Goal: Task Accomplishment & Management: Use online tool/utility

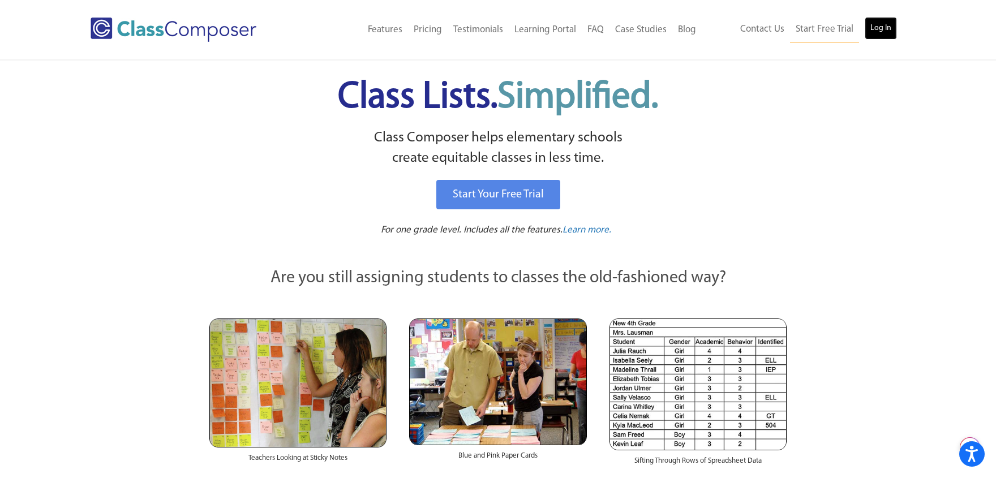
click at [882, 20] on link "Log In" at bounding box center [881, 28] width 32 height 23
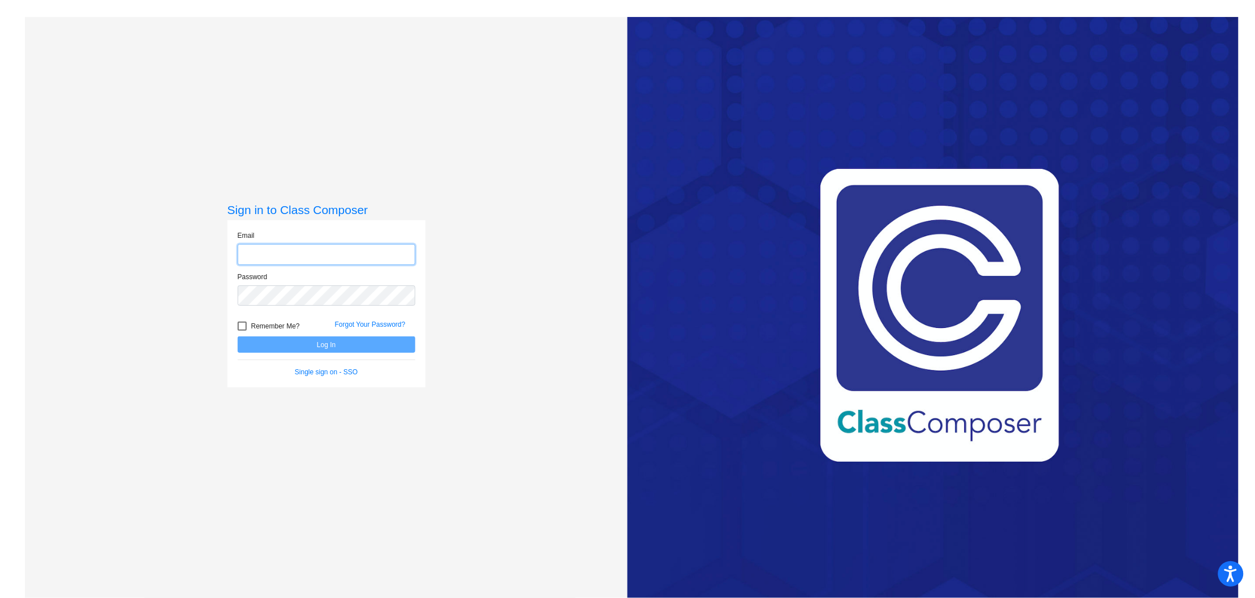
click at [358, 254] on input "email" at bounding box center [327, 254] width 178 height 21
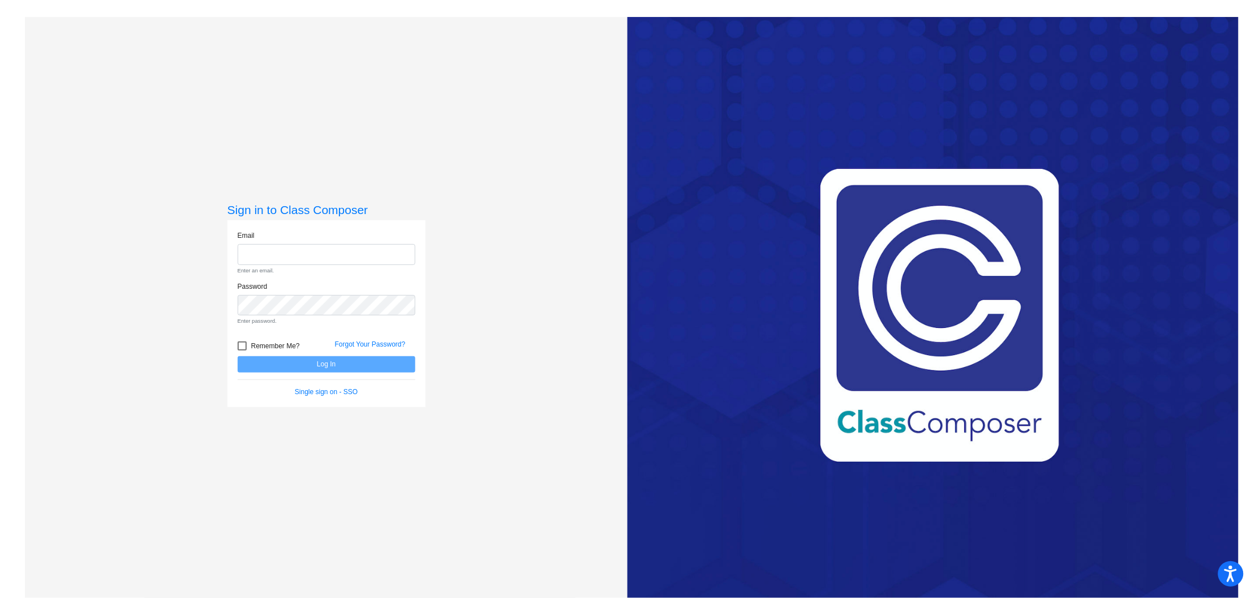
click at [354, 241] on div "Email Enter an email." at bounding box center [327, 252] width 178 height 44
click at [362, 256] on input "email" at bounding box center [327, 254] width 178 height 21
type input "kerry.kehm@weldre4.org"
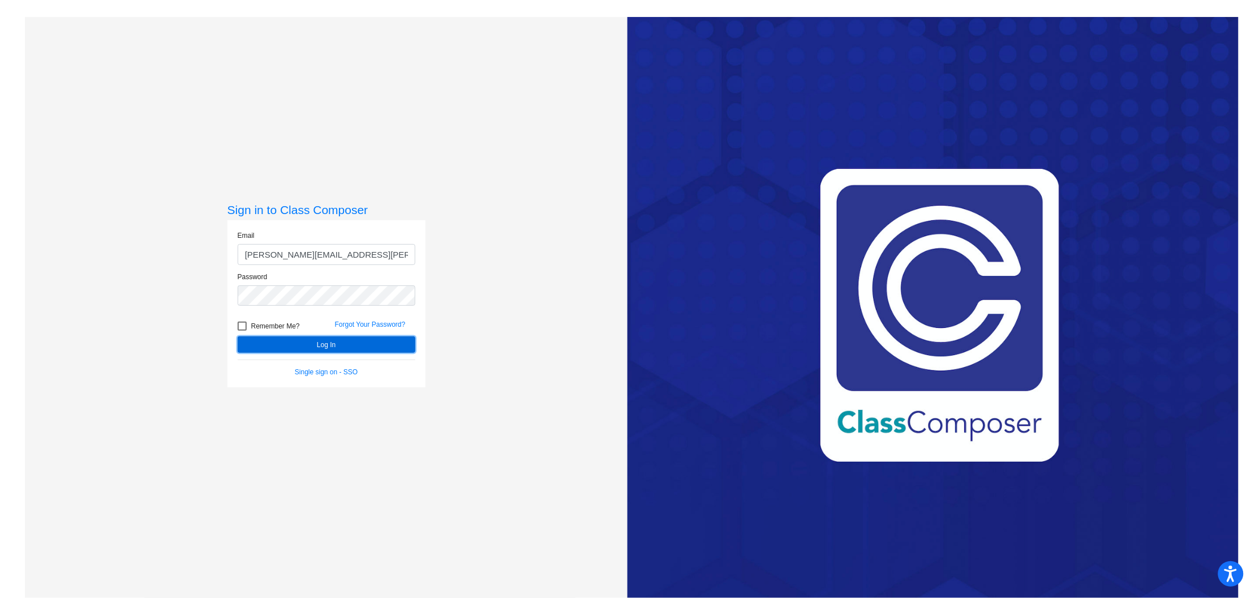
click at [377, 341] on button "Log In" at bounding box center [327, 344] width 178 height 16
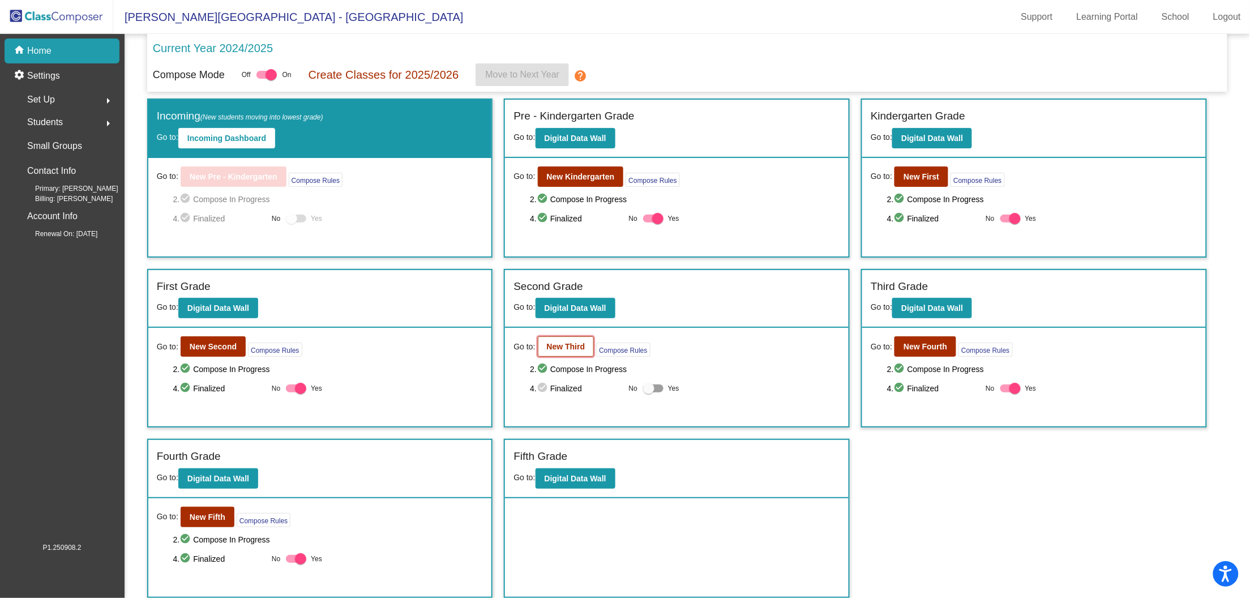
click at [574, 347] on b "New Third" at bounding box center [566, 346] width 38 height 9
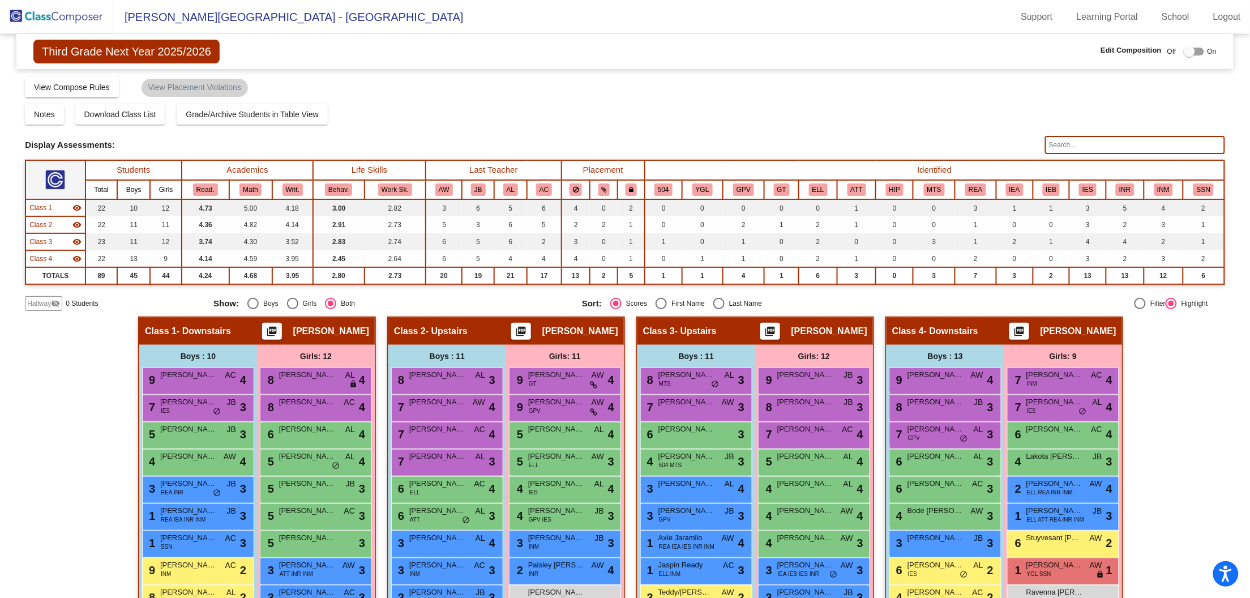
click at [44, 15] on img at bounding box center [56, 16] width 113 height 33
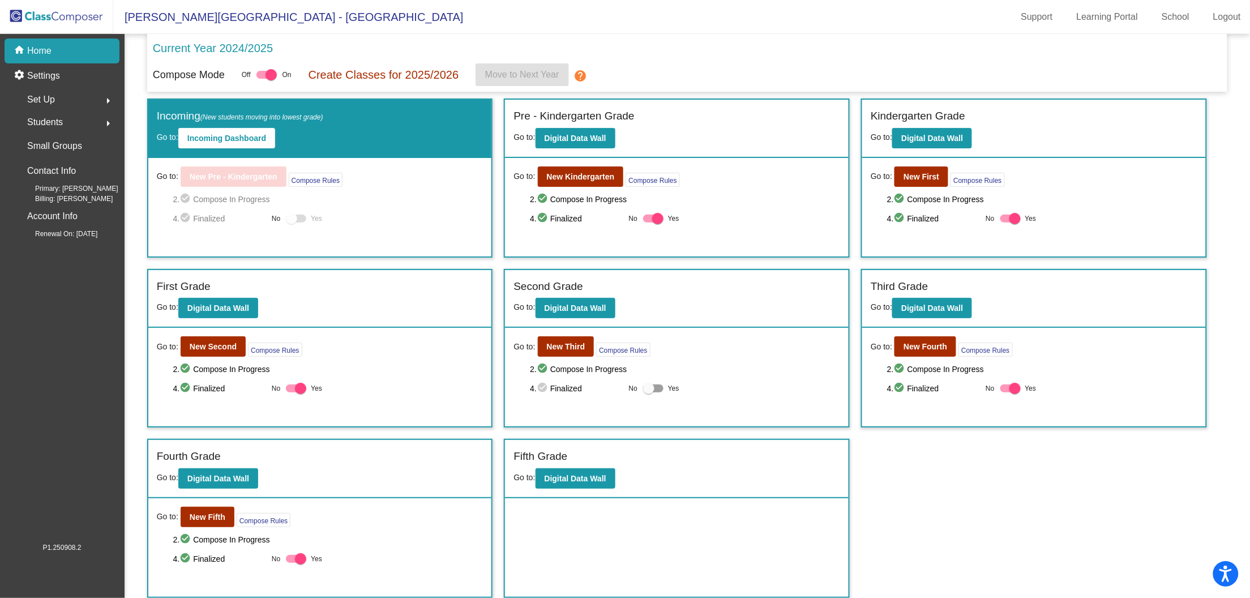
click at [51, 118] on span "Students" at bounding box center [45, 122] width 36 height 16
click at [64, 194] on p "Archived Students" at bounding box center [62, 196] width 69 height 14
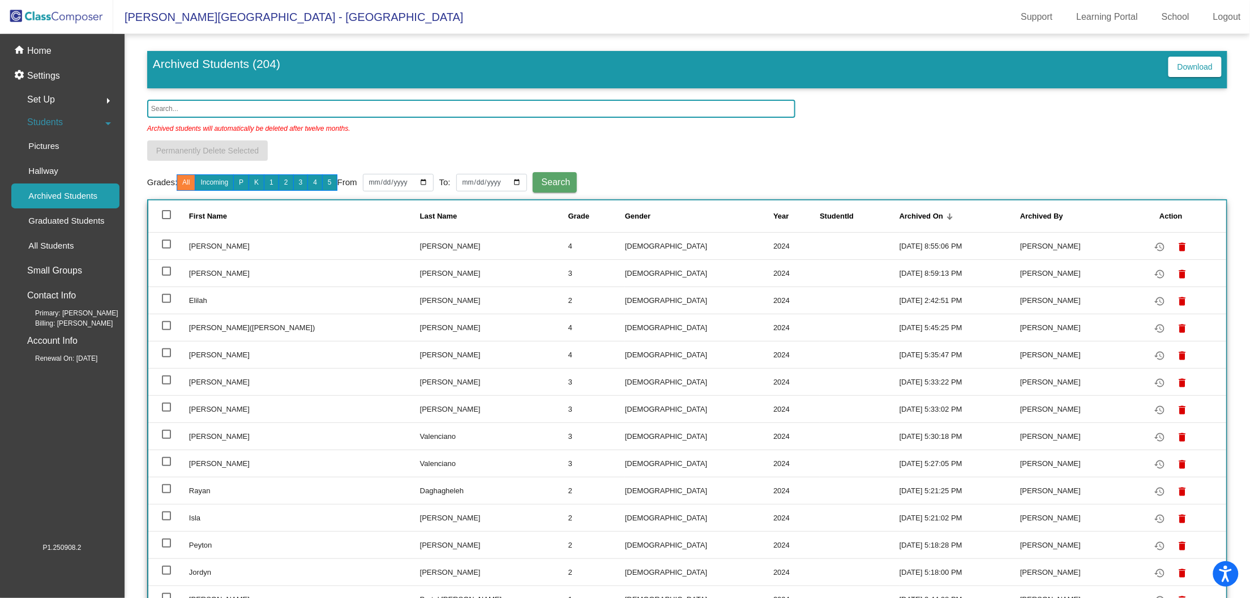
click at [295, 105] on input "text" at bounding box center [471, 109] width 648 height 18
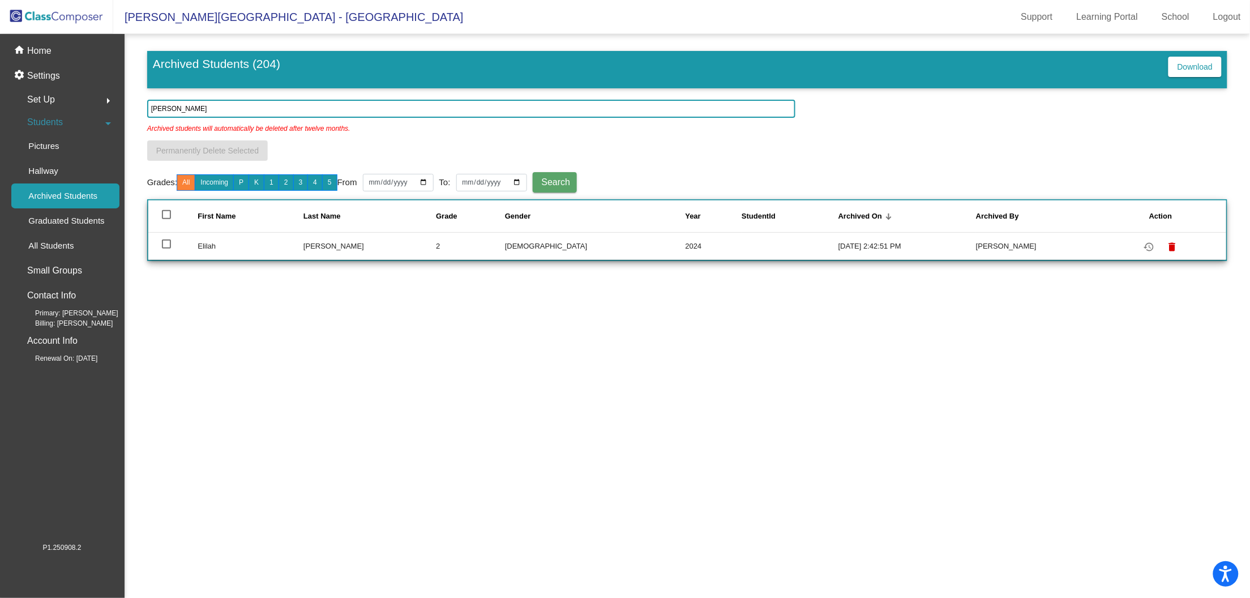
type input "reed"
click at [165, 245] on div at bounding box center [166, 243] width 9 height 9
click at [166, 248] on input "select row 65" at bounding box center [166, 248] width 1 height 1
checkbox input "true"
click at [1144, 247] on mat-icon "restore" at bounding box center [1149, 247] width 14 height 14
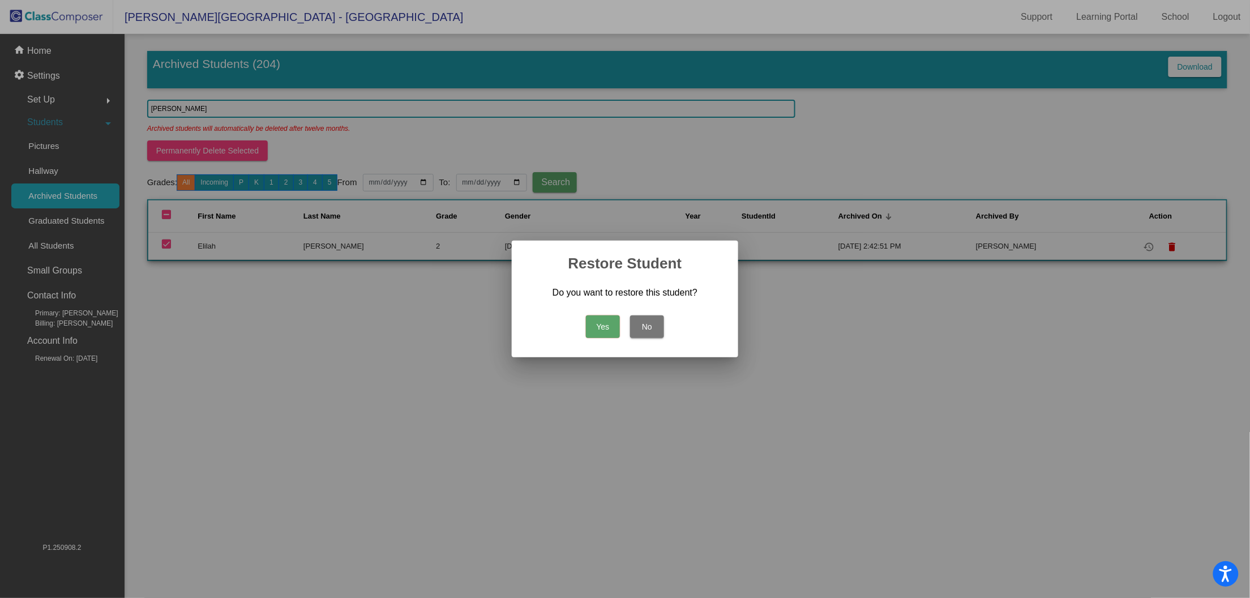
click at [609, 317] on button "Yes" at bounding box center [603, 326] width 34 height 23
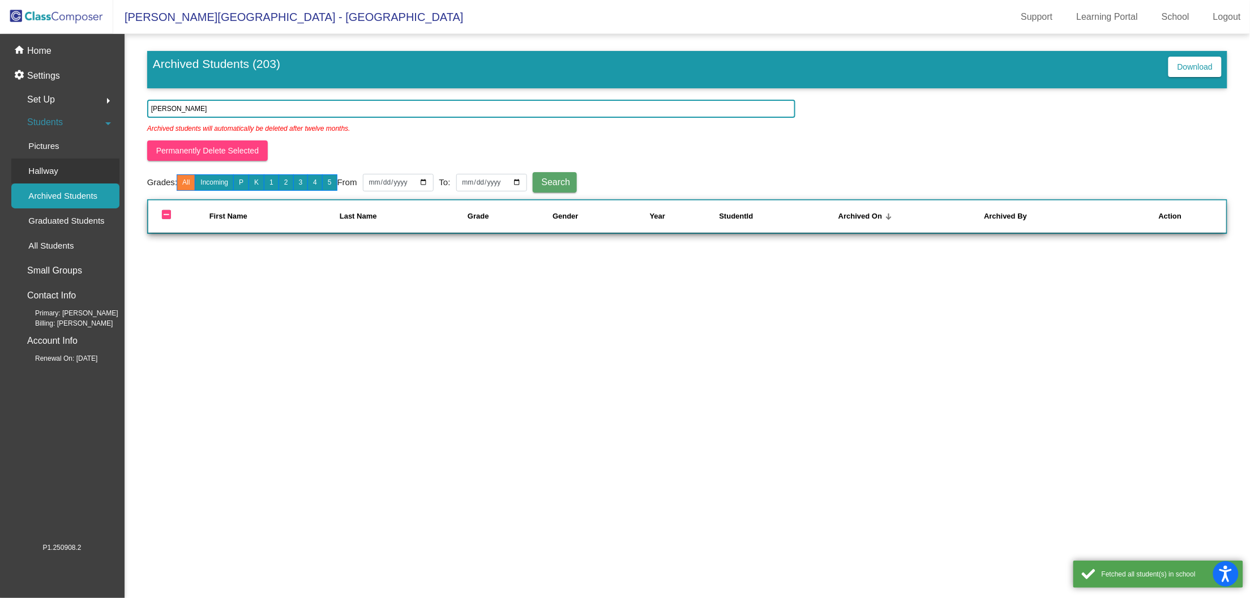
click at [47, 173] on p "Hallway" at bounding box center [43, 171] width 30 height 14
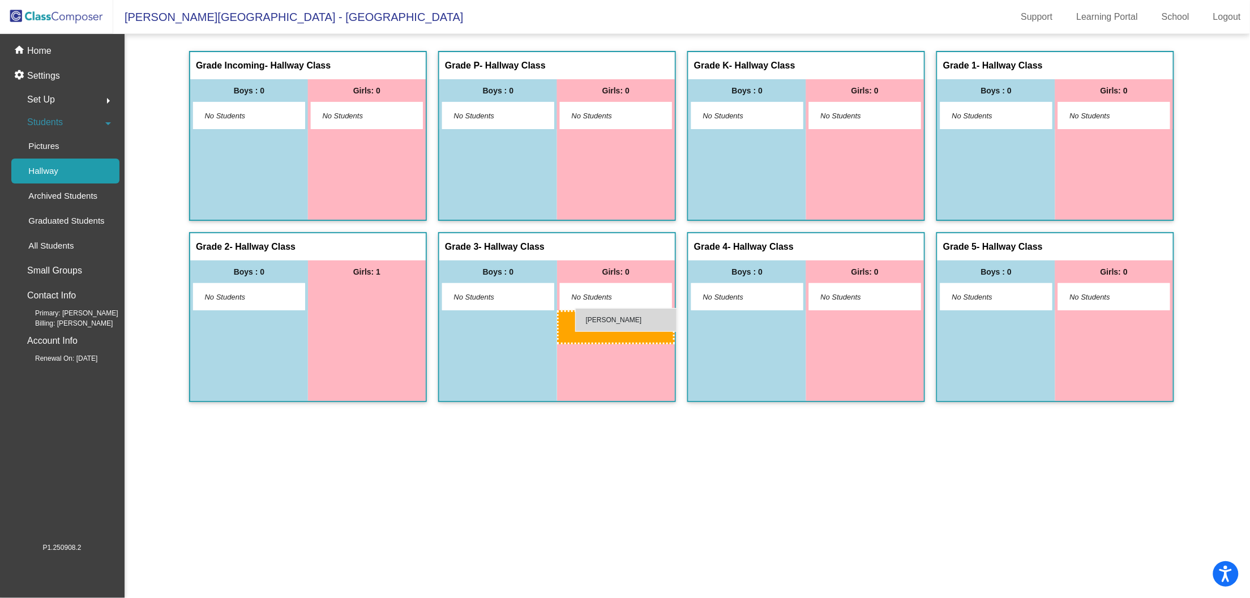
drag, startPoint x: 360, startPoint y: 299, endPoint x: 575, endPoint y: 308, distance: 214.7
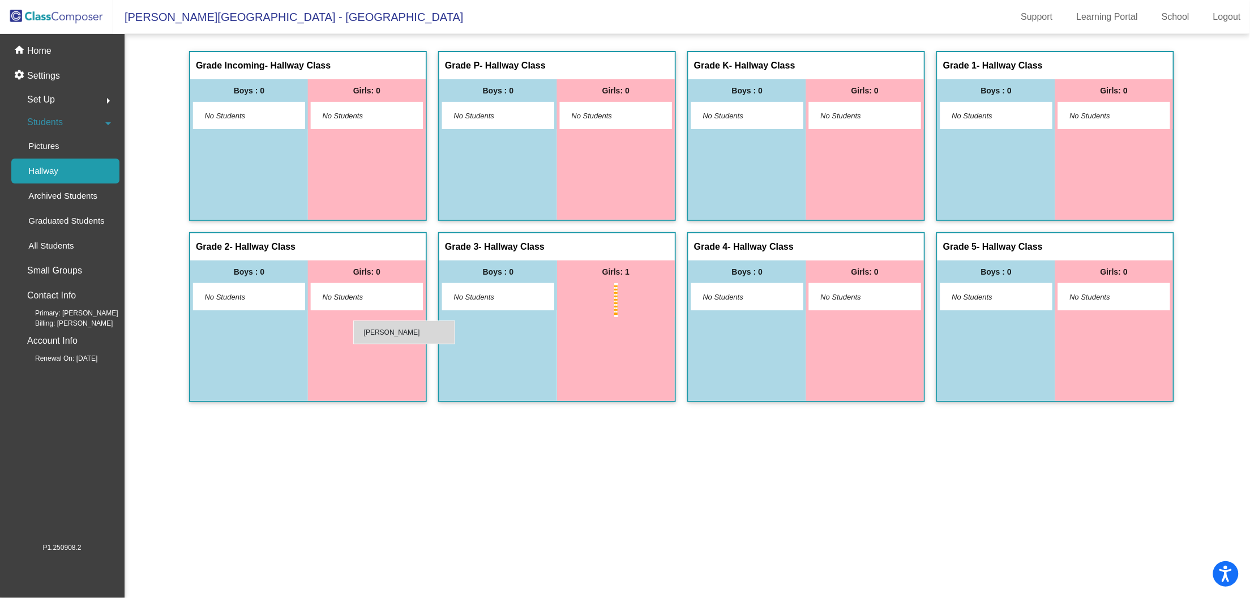
drag, startPoint x: 617, startPoint y: 300, endPoint x: 353, endPoint y: 320, distance: 264.4
drag, startPoint x: 621, startPoint y: 294, endPoint x: 352, endPoint y: 315, distance: 269.6
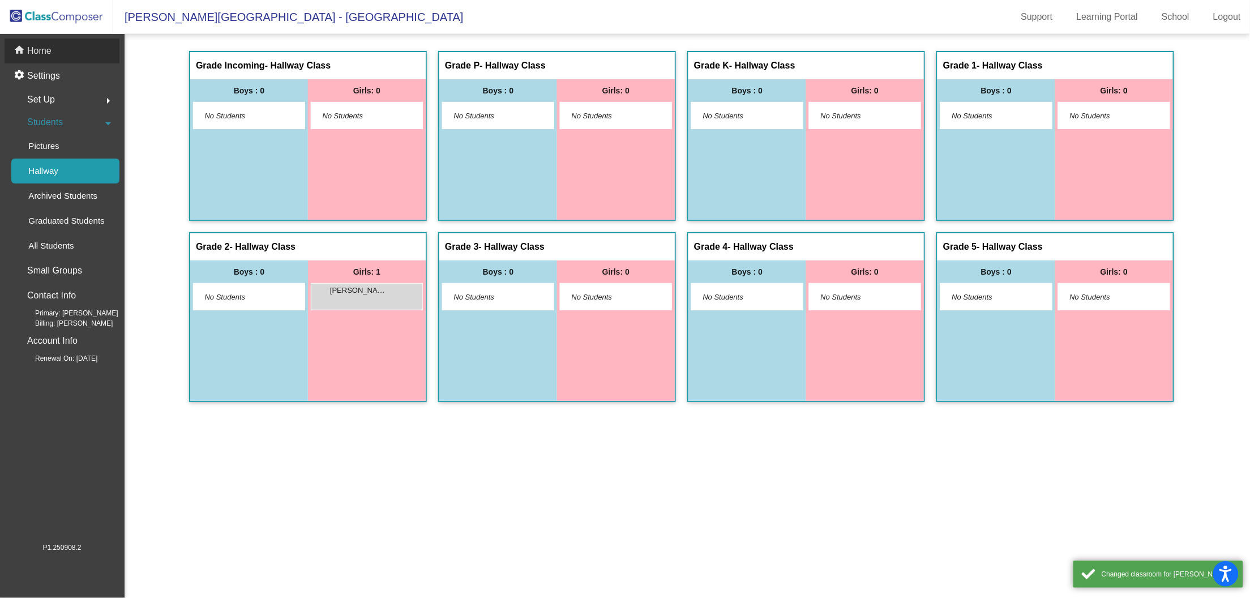
click at [55, 54] on div "home Home" at bounding box center [62, 50] width 115 height 25
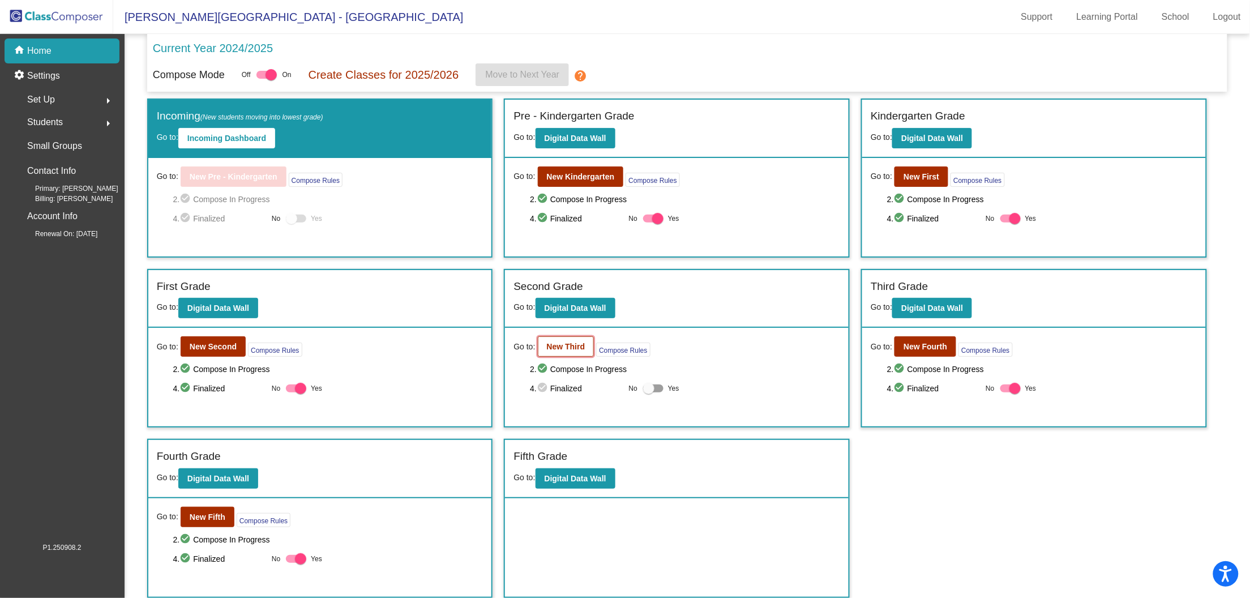
click at [573, 345] on b "New Third" at bounding box center [566, 346] width 38 height 9
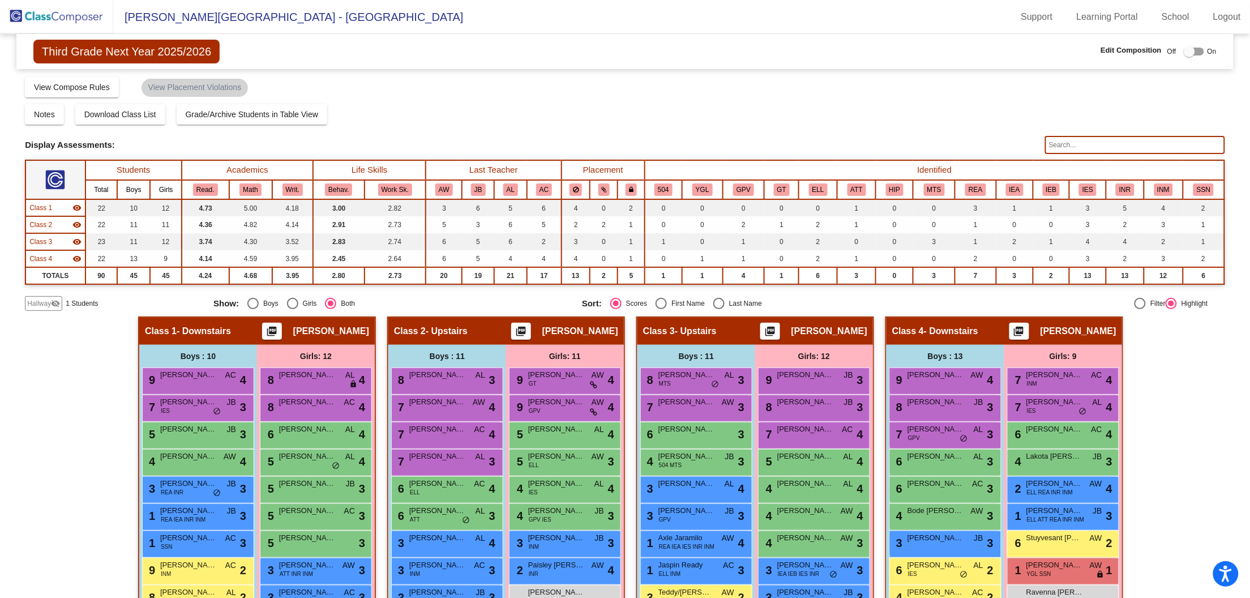
click at [91, 304] on span "1 Students" at bounding box center [82, 303] width 32 height 10
click at [59, 303] on mat-icon "visibility_off" at bounding box center [55, 303] width 9 height 9
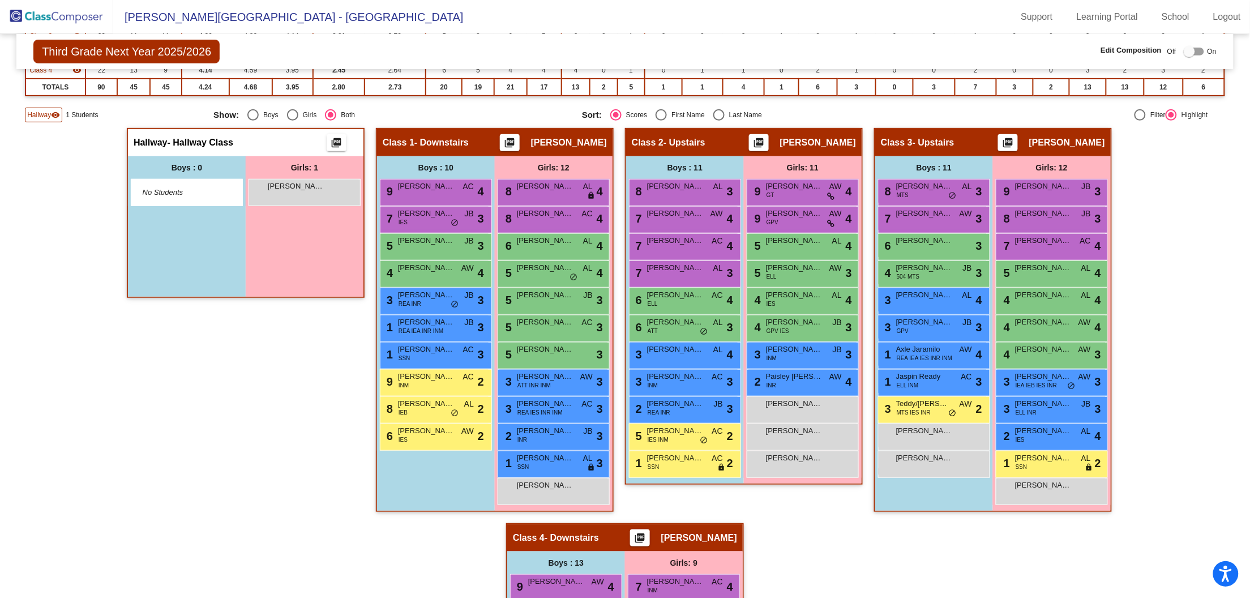
scroll to position [190, 0]
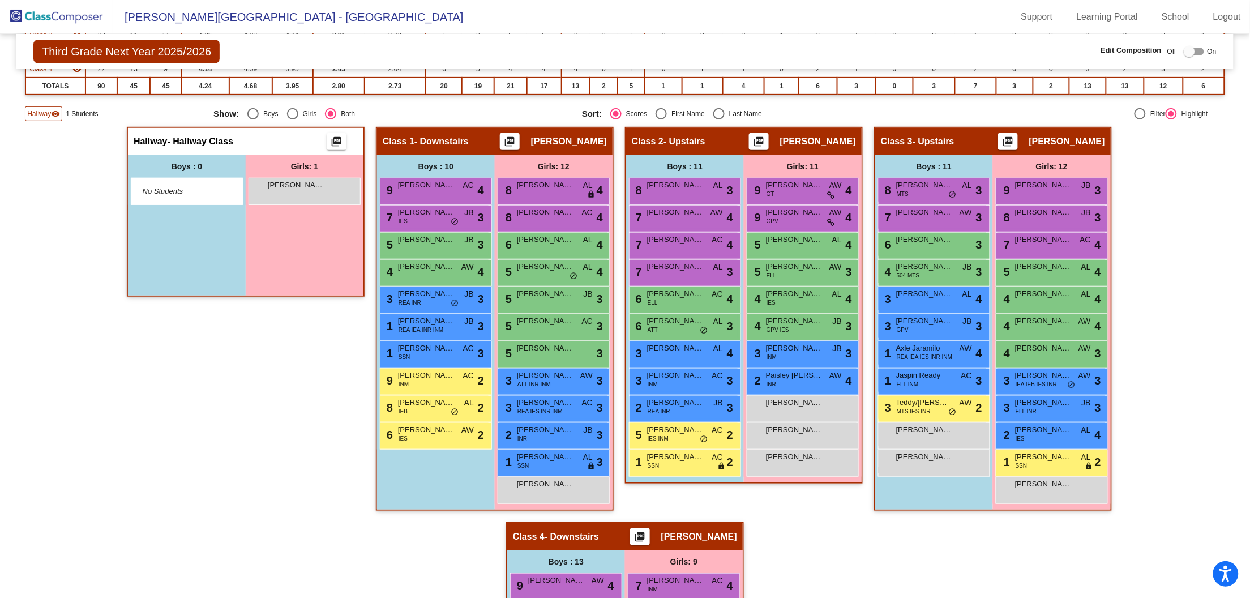
drag, startPoint x: 303, startPoint y: 363, endPoint x: 193, endPoint y: 499, distance: 174.6
click at [199, 509] on div "Hallway - Hallway Class picture_as_pdf Add Student First Name Last Name Student…" at bounding box center [246, 324] width 238 height 395
click at [195, 493] on div "Hallway - Hallway Class picture_as_pdf Add Student First Name Last Name Student…" at bounding box center [246, 324] width 238 height 395
drag, startPoint x: 315, startPoint y: 187, endPoint x: 162, endPoint y: 427, distance: 284.3
click at [163, 430] on div "Hallway - Hallway Class picture_as_pdf Add Student First Name Last Name Student…" at bounding box center [246, 324] width 238 height 395
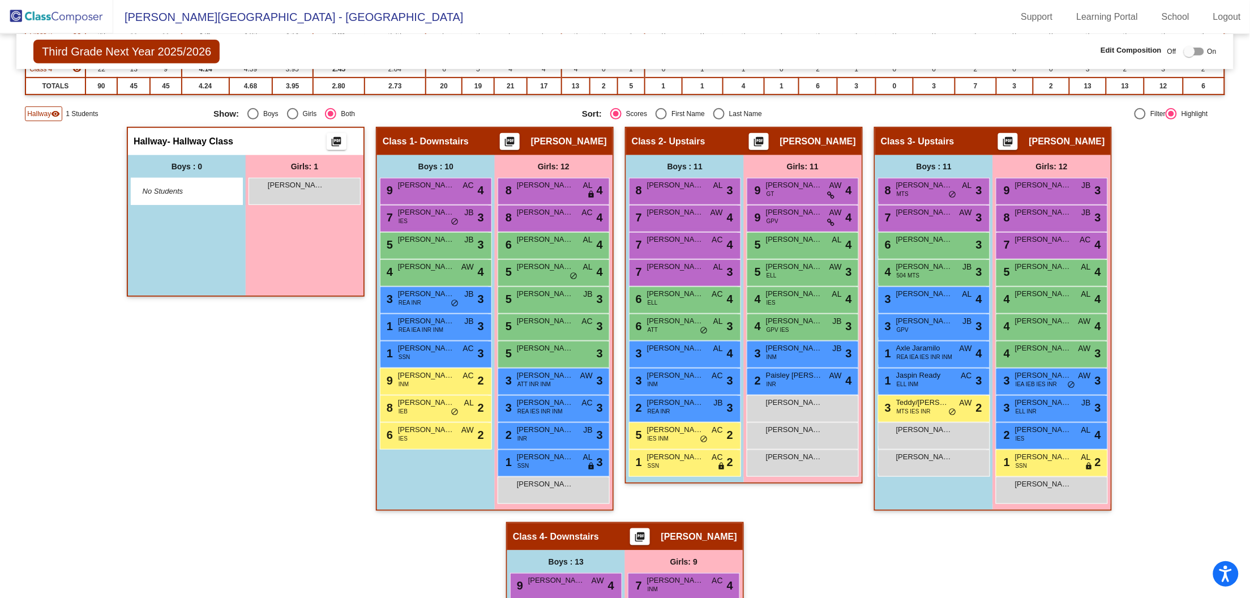
drag, startPoint x: 168, startPoint y: 420, endPoint x: 168, endPoint y: 414, distance: 6.3
click at [168, 420] on div "Hallway - Hallway Class picture_as_pdf Add Student First Name Last Name Student…" at bounding box center [246, 324] width 238 height 395
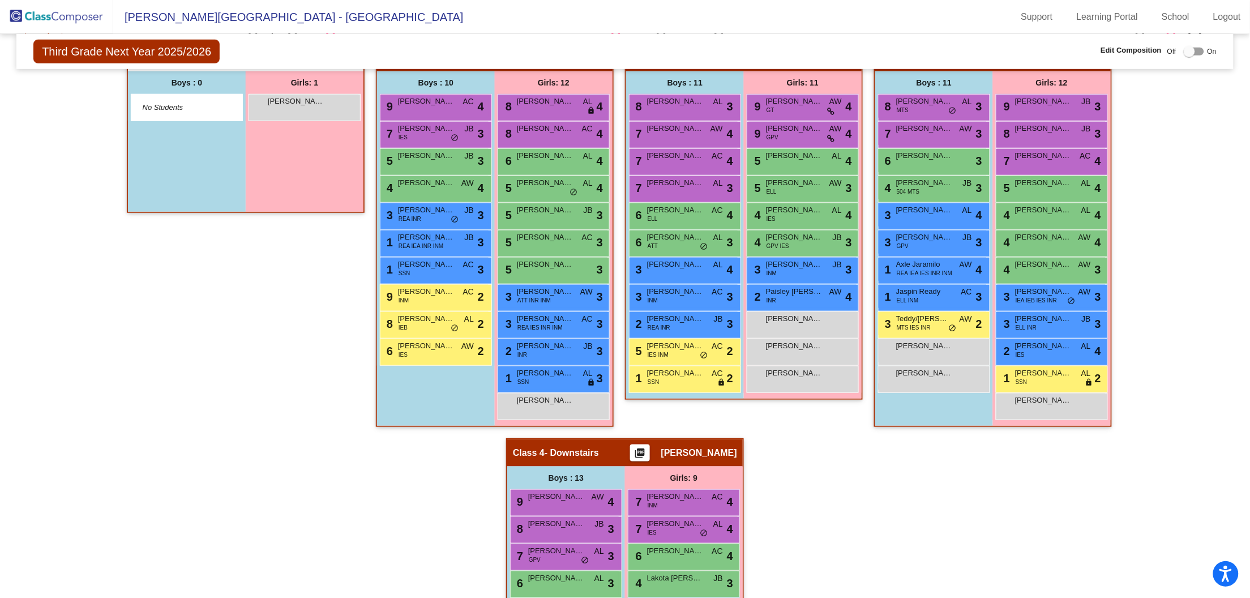
scroll to position [286, 0]
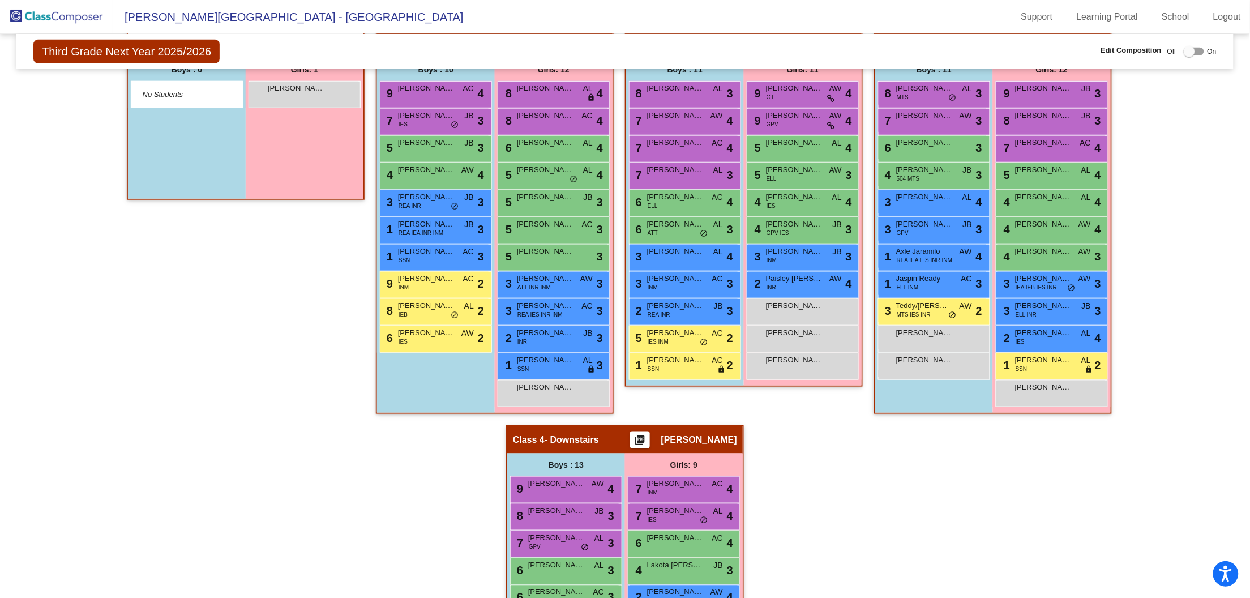
drag, startPoint x: 307, startPoint y: 97, endPoint x: 312, endPoint y: 190, distance: 93.5
click at [314, 196] on div "Girls: 1 Elilah Reed lock do_not_disturb_alt" at bounding box center [305, 128] width 118 height 140
drag, startPoint x: 304, startPoint y: 93, endPoint x: 364, endPoint y: 98, distance: 60.2
click at [364, 98] on div "Hallway - Hallway Class picture_as_pdf Add Student First Name Last Name Student…" at bounding box center [625, 438] width 1200 height 817
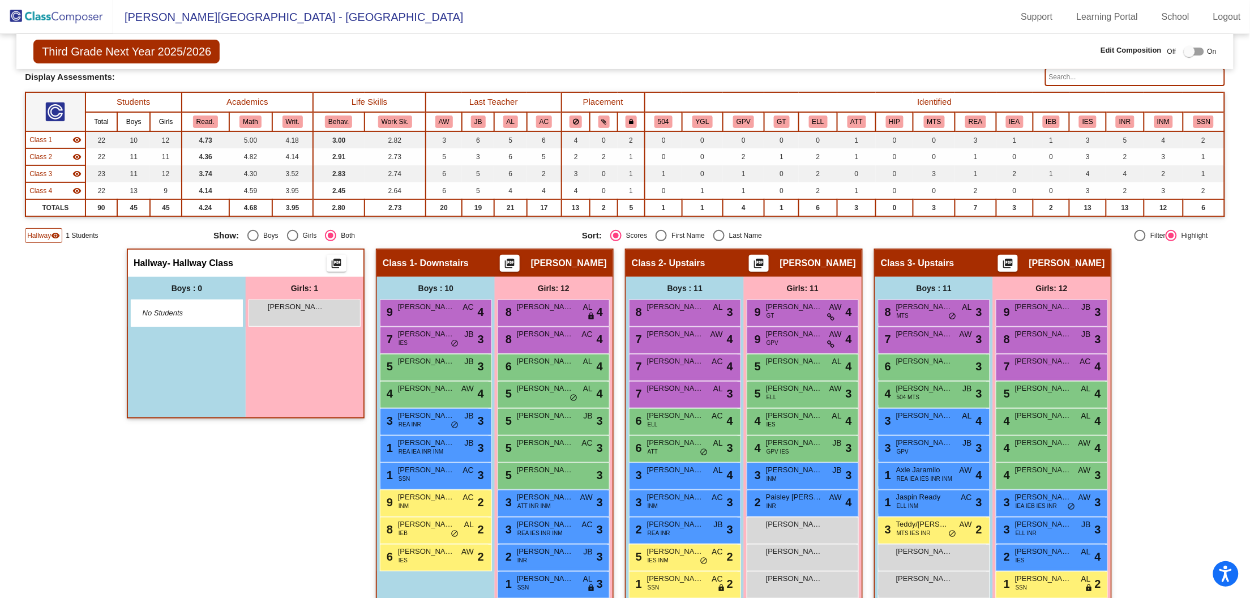
scroll to position [0, 0]
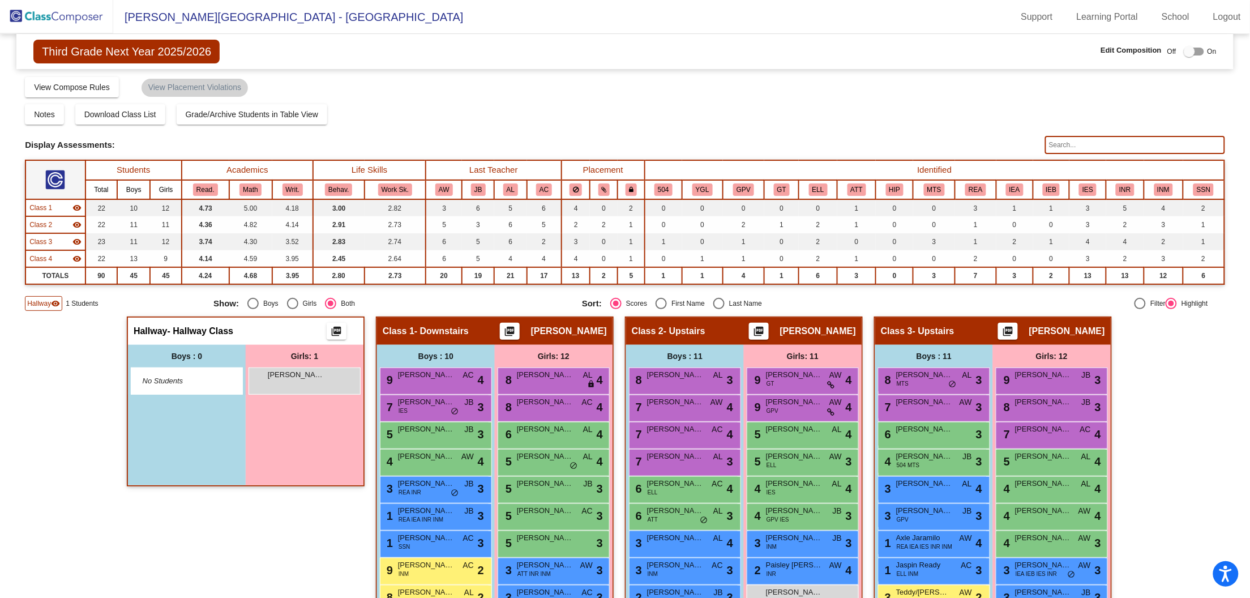
click at [1190, 58] on label at bounding box center [1191, 52] width 25 height 14
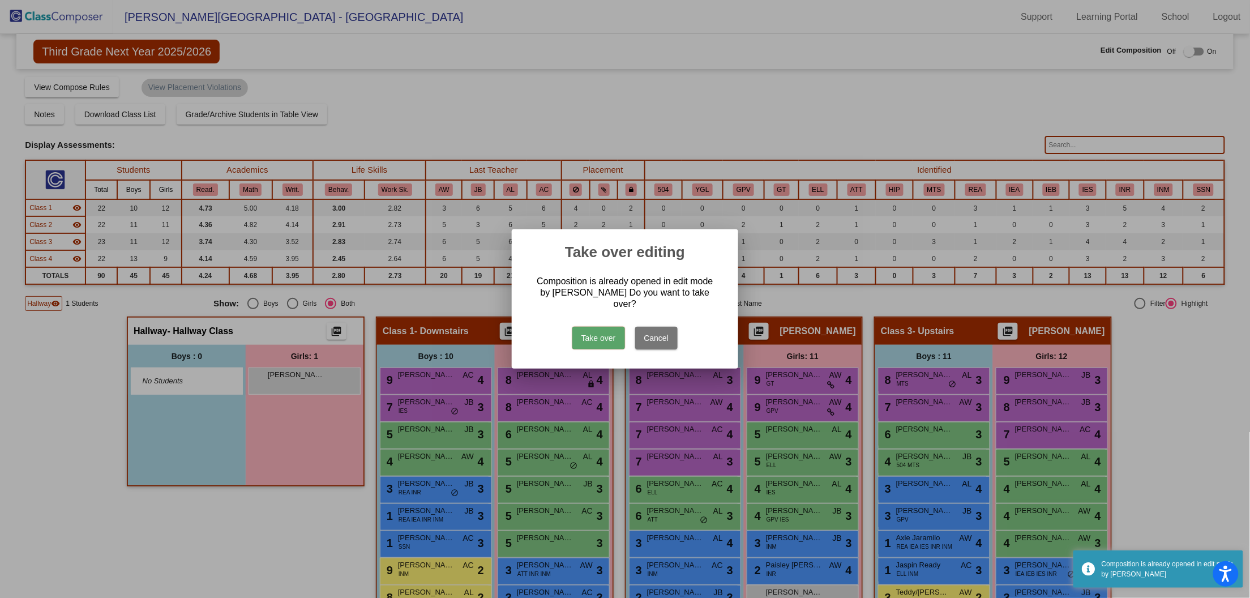
click at [599, 336] on button "Take over" at bounding box center [598, 338] width 53 height 23
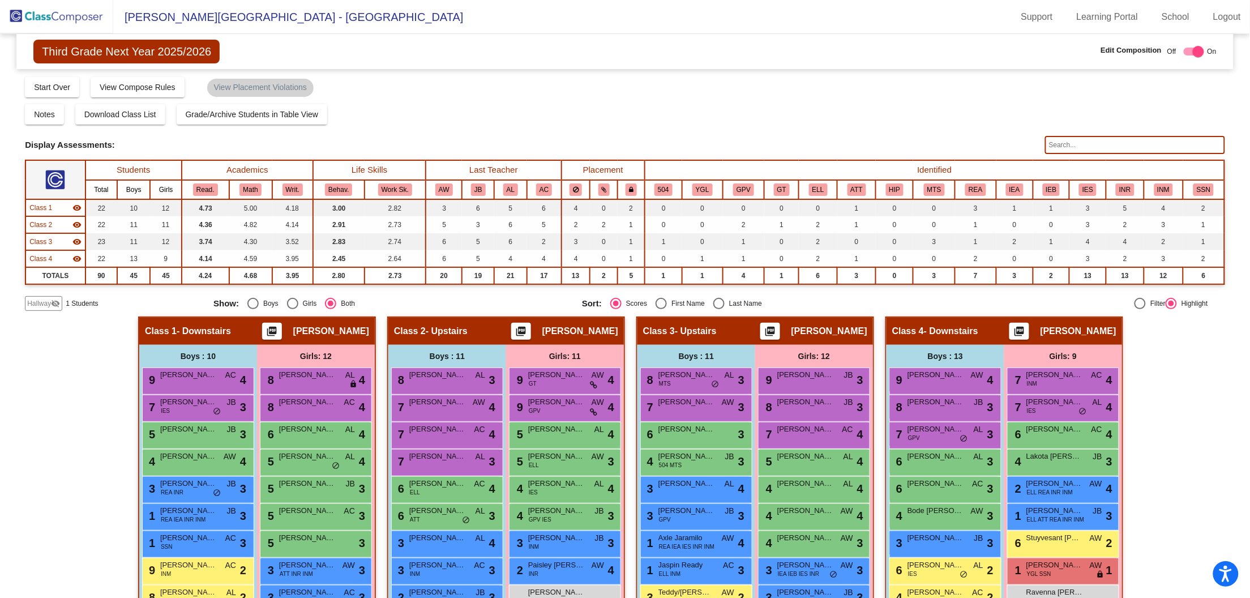
click at [49, 298] on span "Hallway" at bounding box center [39, 303] width 24 height 10
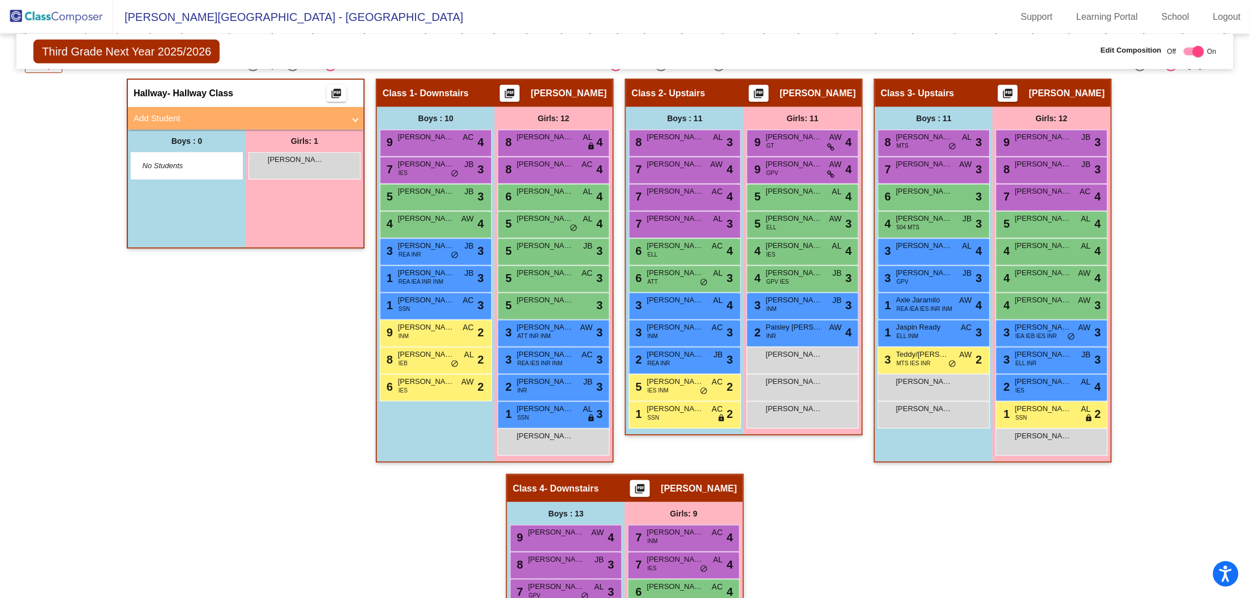
scroll to position [239, 0]
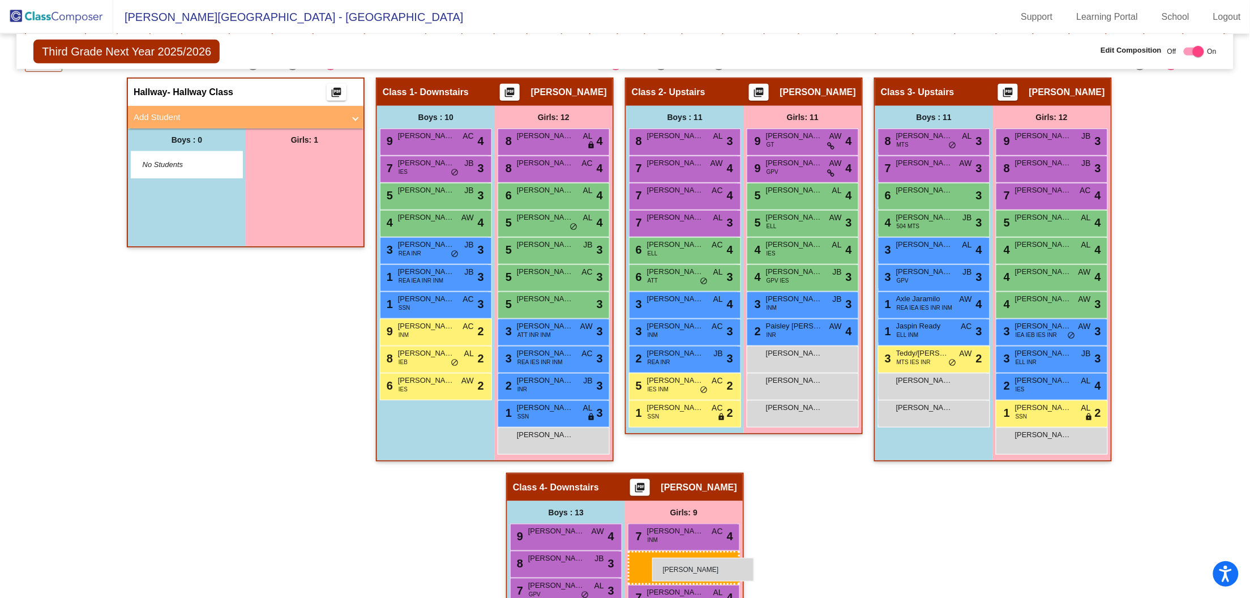
drag, startPoint x: 317, startPoint y: 155, endPoint x: 652, endPoint y: 557, distance: 523.6
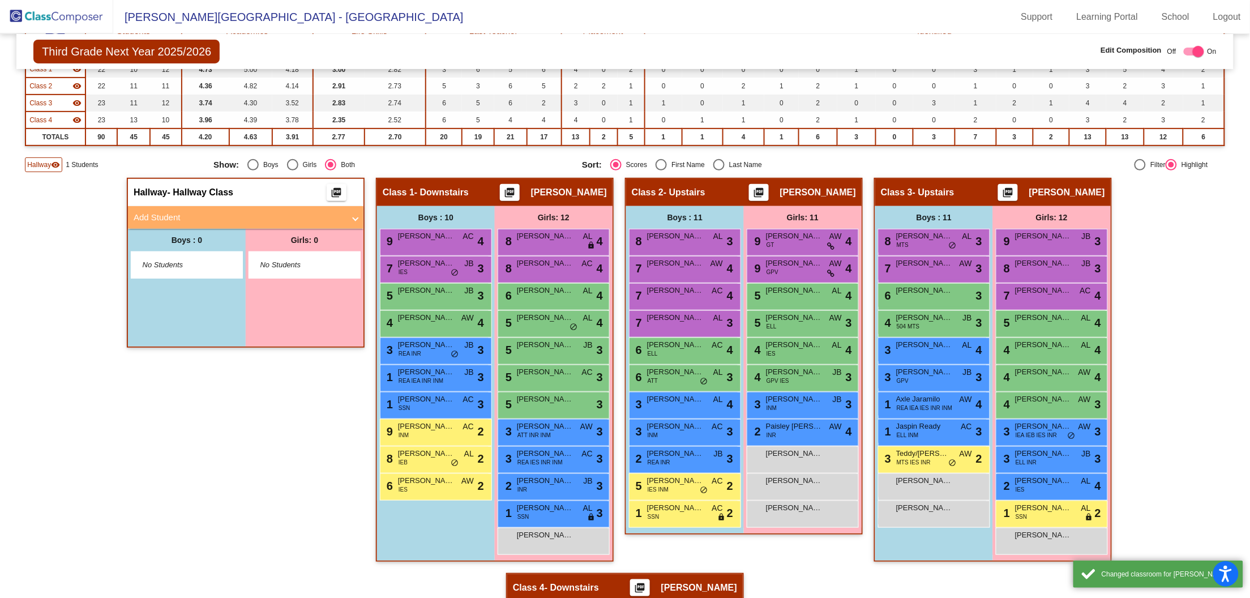
scroll to position [0, 0]
